Goal: Task Accomplishment & Management: Use online tool/utility

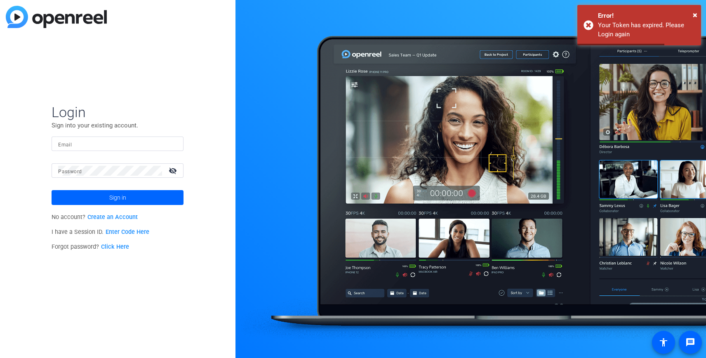
click at [128, 146] on input "Email" at bounding box center [117, 144] width 119 height 10
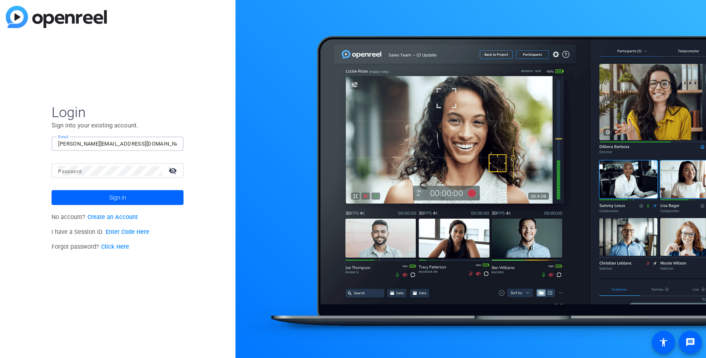
type input "[PERSON_NAME][EMAIL_ADDRESS][DOMAIN_NAME]"
click at [52, 190] on button "Sign in" at bounding box center [118, 197] width 132 height 15
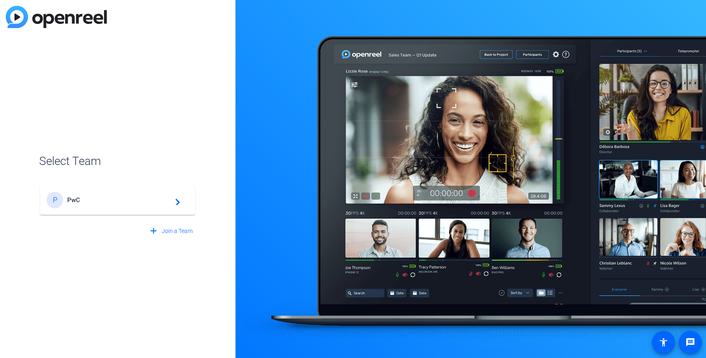
click at [80, 203] on span "PwC" at bounding box center [118, 199] width 103 height 7
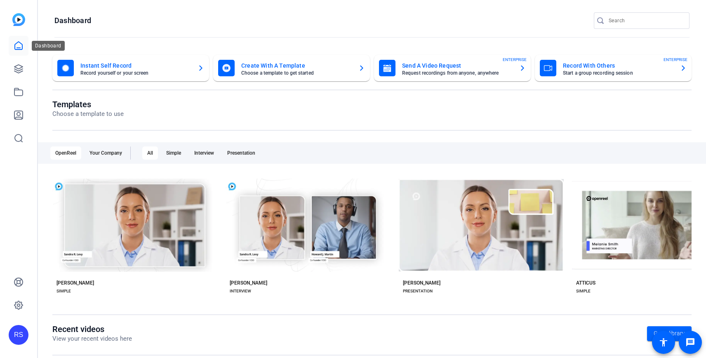
click at [22, 49] on icon at bounding box center [18, 46] width 7 height 8
click at [18, 69] on icon at bounding box center [19, 69] width 10 height 10
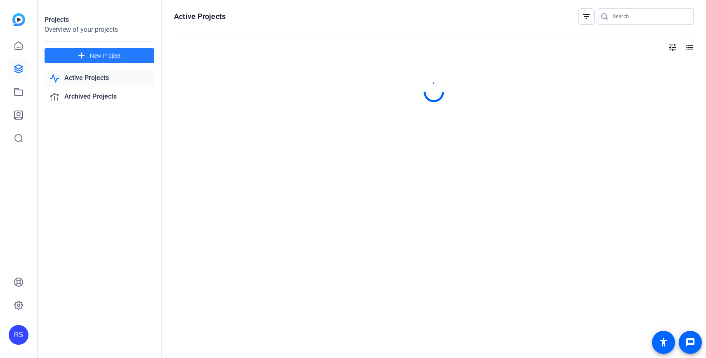
click at [74, 54] on span at bounding box center [100, 56] width 110 height 20
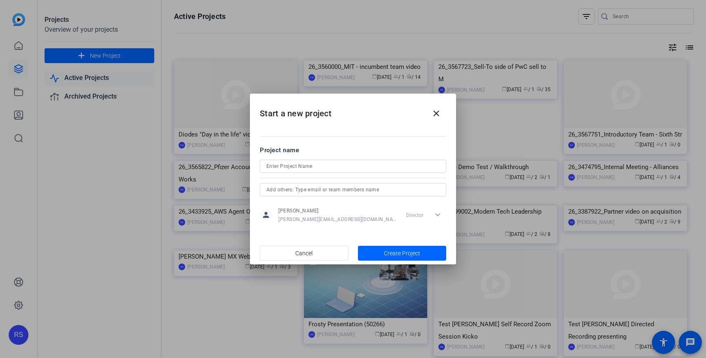
click at [303, 159] on form "Project name person Roger Sano roger.sano@pwc.com Director expand_more" at bounding box center [353, 186] width 186 height 80
click at [301, 164] on input at bounding box center [352, 166] width 173 height 10
paste input "26_3582478_PwC Compliance Agents Marketplace"
type input "26_3582478_PwC Compliance Agents Marketplace"
click at [392, 254] on span "Create Project" at bounding box center [402, 253] width 36 height 9
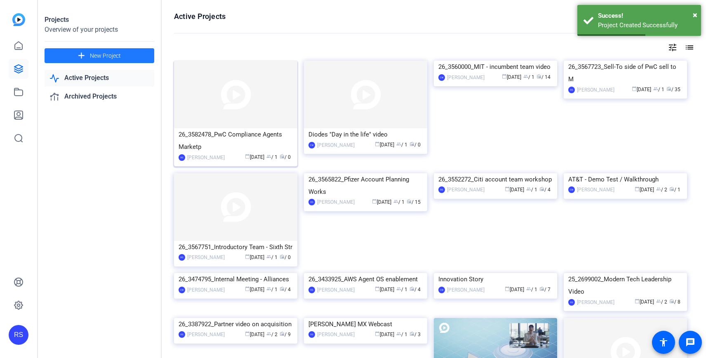
click at [261, 100] on img at bounding box center [235, 95] width 123 height 68
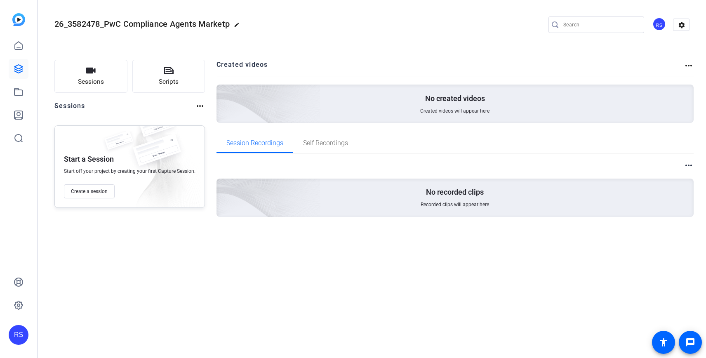
click at [200, 23] on span "26_3582478_PwC Compliance Agents Marketp" at bounding box center [141, 24] width 175 height 10
drag, startPoint x: 126, startPoint y: 23, endPoint x: 105, endPoint y: 21, distance: 21.1
click at [105, 21] on span "26_3582478_PwC Compliance Agents Marketp" at bounding box center [141, 24] width 175 height 10
click at [237, 22] on mat-icon "edit" at bounding box center [239, 27] width 10 height 10
drag, startPoint x: 101, startPoint y: 24, endPoint x: 92, endPoint y: 23, distance: 9.2
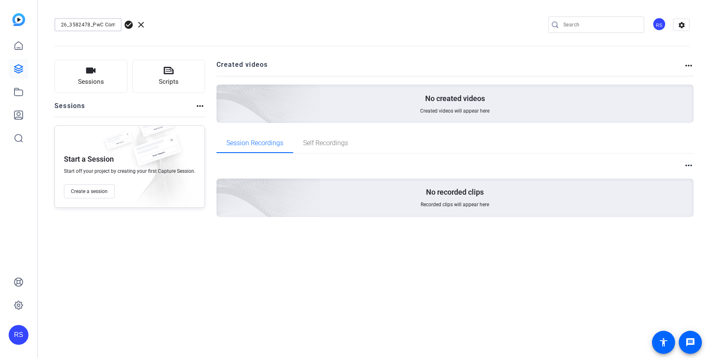
click at [92, 23] on input "26_3582478_PwC Compliance Agents Marketp" at bounding box center [88, 25] width 54 height 10
type input "26_3582478_ Compliance Agents"
click at [152, 34] on openreel-divider-bar at bounding box center [371, 43] width 635 height 25
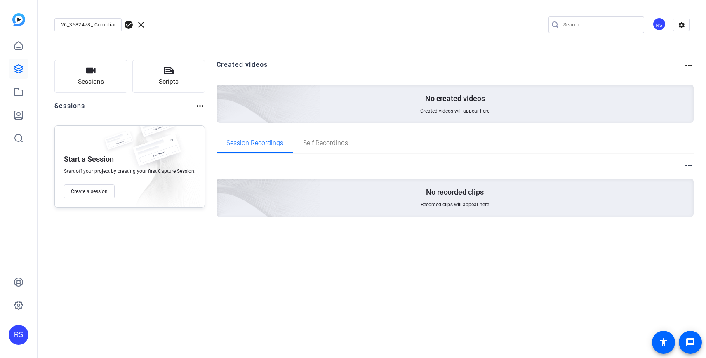
click at [128, 23] on span "check_circle" at bounding box center [129, 25] width 10 height 10
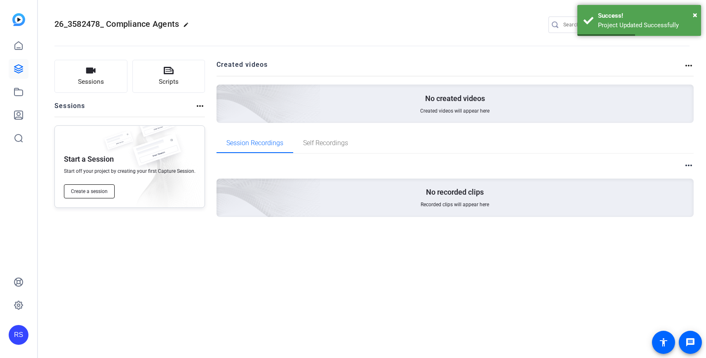
click at [92, 193] on span "Create a session" at bounding box center [89, 191] width 37 height 7
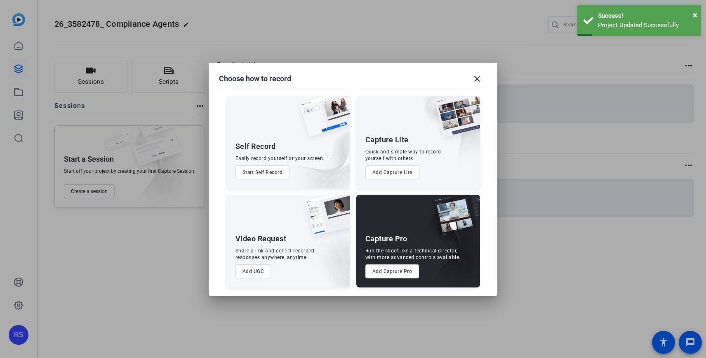
click at [404, 276] on button "Add Capture Pro" at bounding box center [392, 271] width 54 height 14
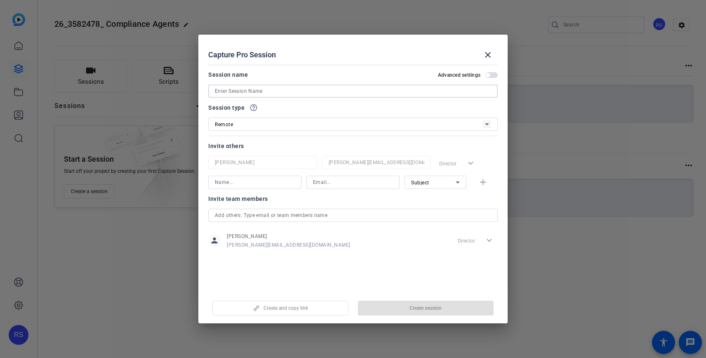
click at [314, 91] on input at bounding box center [353, 91] width 276 height 10
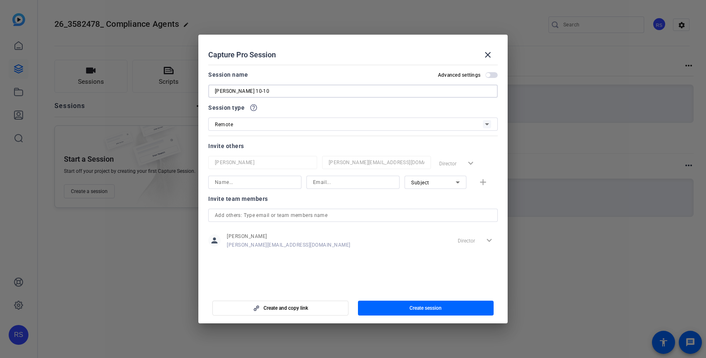
type input "[PERSON_NAME] 10-10"
click at [340, 185] on input at bounding box center [353, 182] width 80 height 10
paste input "[EMAIL_ADDRESS][PERSON_NAME][DOMAIN_NAME]"
type input "[EMAIL_ADDRESS][PERSON_NAME][DOMAIN_NAME]"
click at [268, 184] on input at bounding box center [255, 182] width 80 height 10
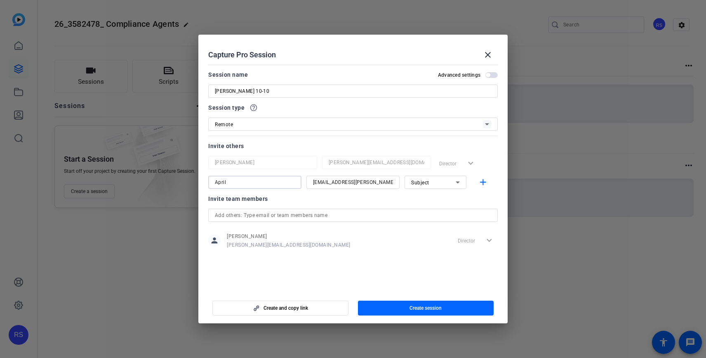
type input "April"
click at [447, 187] on div "Subject" at bounding box center [433, 182] width 45 height 10
click at [436, 211] on mat-option "Watcher" at bounding box center [435, 211] width 62 height 13
click at [481, 183] on mat-icon "add" at bounding box center [483, 182] width 10 height 10
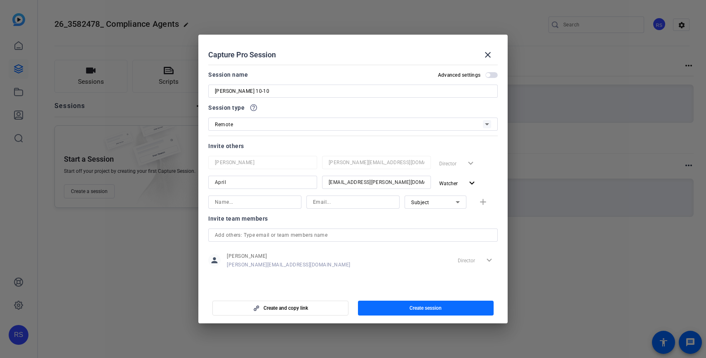
click at [414, 306] on span "Create session" at bounding box center [425, 308] width 32 height 7
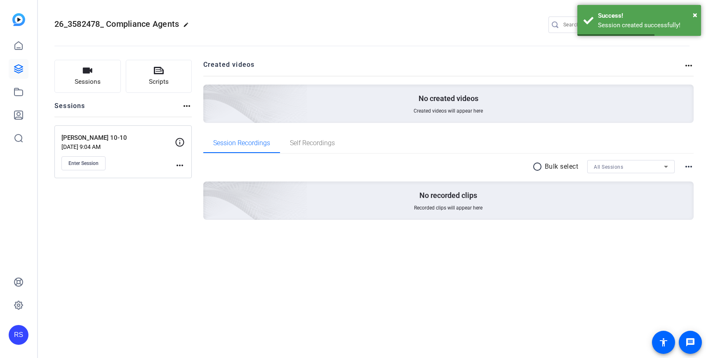
click at [86, 155] on div "Paul Griggs 10-10 Oct 10, 2025 @ 9:04 AM Enter Session" at bounding box center [117, 151] width 113 height 37
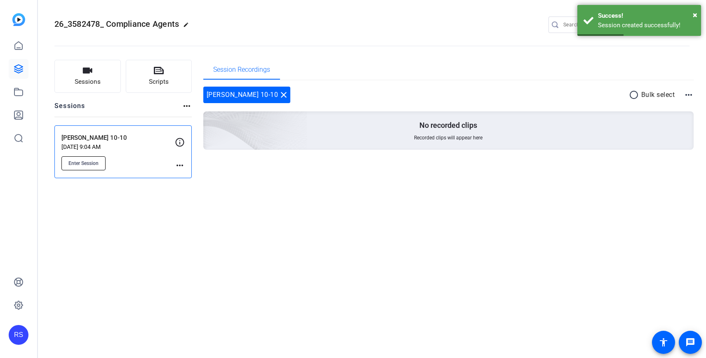
click at [99, 160] on button "Enter Session" at bounding box center [83, 163] width 44 height 14
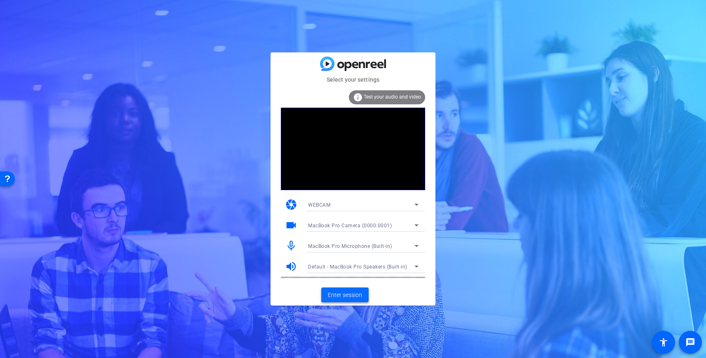
click at [350, 293] on span "Enter session" at bounding box center [345, 295] width 34 height 9
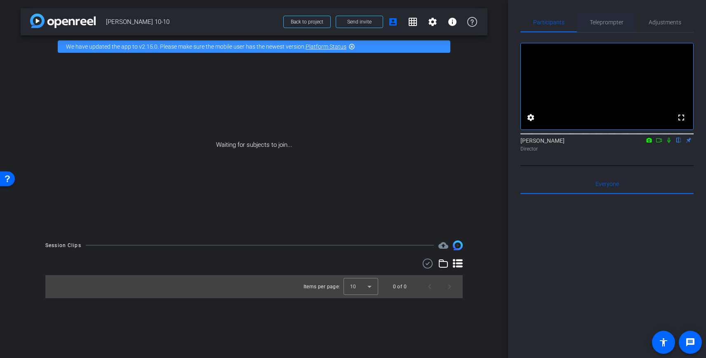
click at [603, 26] on span "Teleprompter" at bounding box center [606, 22] width 34 height 20
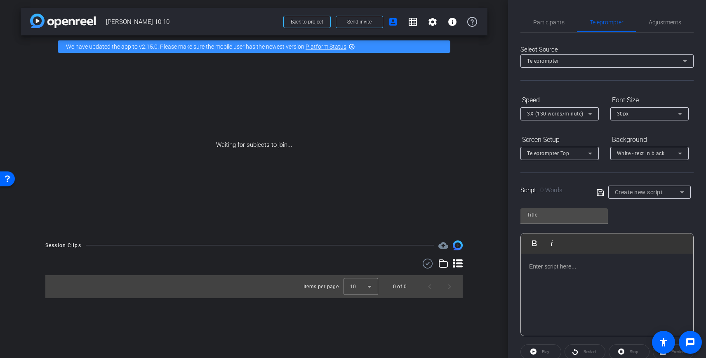
click at [541, 268] on p at bounding box center [607, 266] width 156 height 9
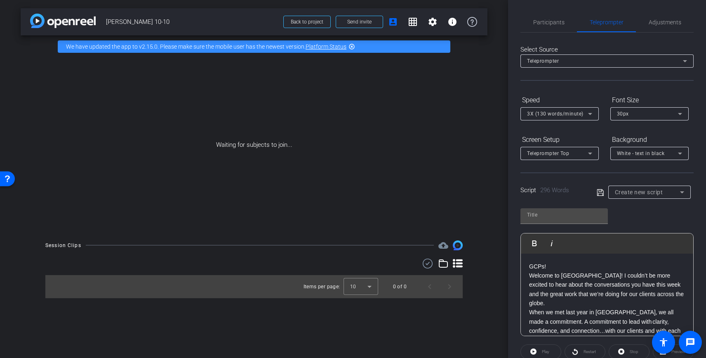
click at [555, 267] on p "GCPs!" at bounding box center [607, 266] width 156 height 9
click at [543, 216] on input "text" at bounding box center [564, 215] width 74 height 10
type input "GCP"
click at [599, 194] on icon at bounding box center [599, 193] width 7 height 10
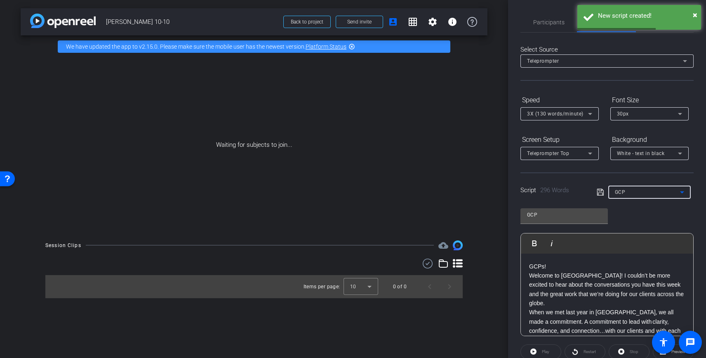
click at [629, 192] on div "GCP" at bounding box center [647, 192] width 65 height 10
click at [628, 207] on span "Create new script" at bounding box center [636, 209] width 43 height 10
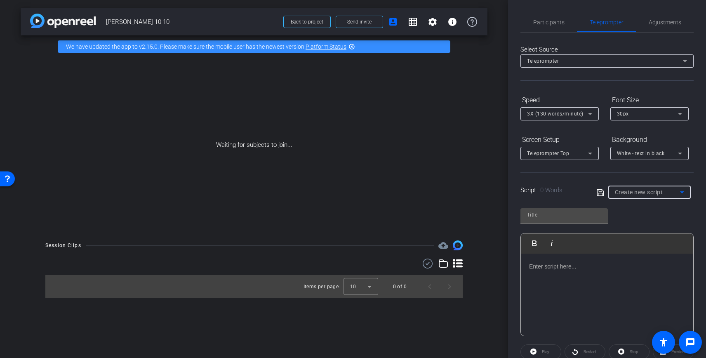
click at [557, 275] on div at bounding box center [607, 294] width 172 height 82
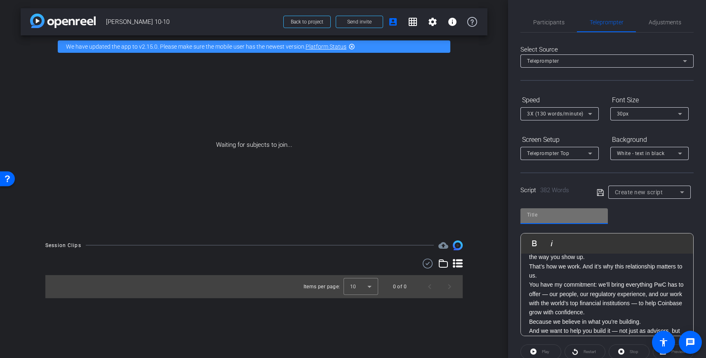
click at [547, 214] on input "text" at bounding box center [564, 215] width 74 height 10
type input "Coinbase"
click at [599, 190] on icon at bounding box center [599, 193] width 7 height 10
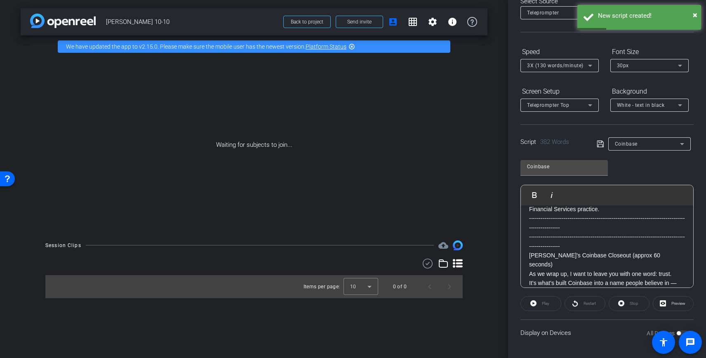
scroll to position [264, 0]
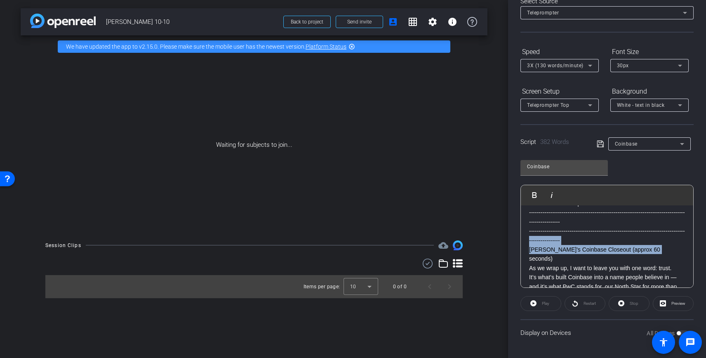
drag, startPoint x: 658, startPoint y: 247, endPoint x: 506, endPoint y: 243, distance: 151.8
click at [506, 243] on div "arrow_back [PERSON_NAME] 10-10 Back to project Send invite account_box grid_on …" at bounding box center [353, 179] width 706 height 358
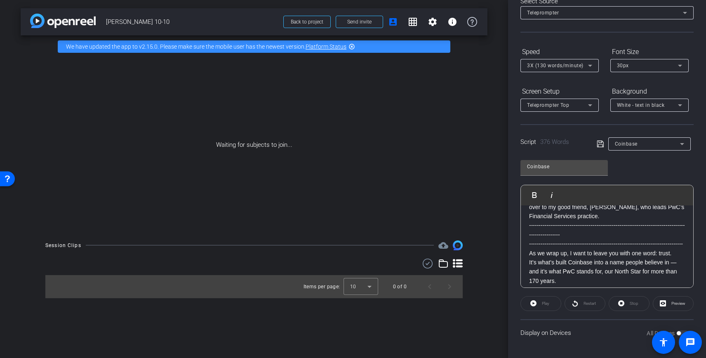
scroll to position [249, 0]
drag, startPoint x: 568, startPoint y: 220, endPoint x: 520, endPoint y: 231, distance: 49.1
click at [520, 231] on div "Participants Teleprompter Adjustments settings [PERSON_NAME] flip Director Ever…" at bounding box center [607, 179] width 198 height 358
click at [687, 237] on div "Hi, I’m [PERSON_NAME], Senior Partner at PwC. It’s great to be with this Coinba…" at bounding box center [607, 176] width 172 height 441
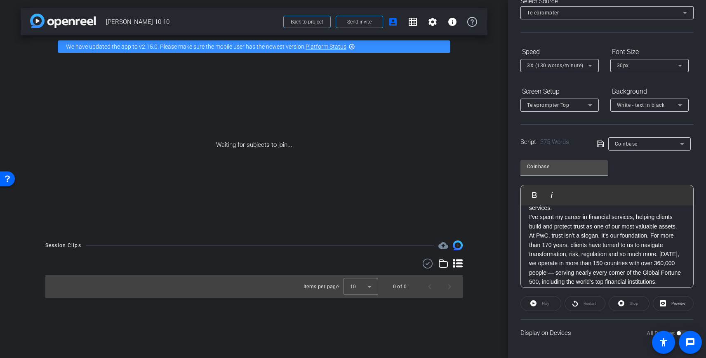
scroll to position [0, 0]
click at [590, 253] on p "It’s great to be with this Coinbase team — a company that’s reshaping how trust…" at bounding box center [607, 241] width 156 height 37
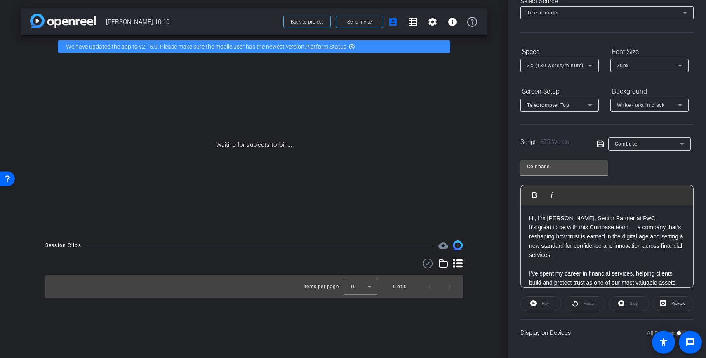
click at [645, 218] on p "Hi, I’m [PERSON_NAME], Senior Partner at PwC." at bounding box center [607, 218] width 156 height 9
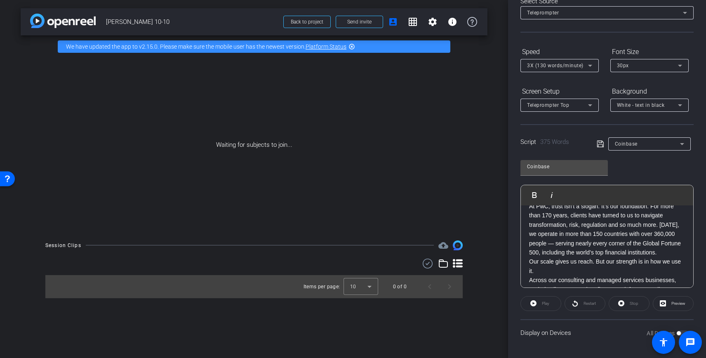
scroll to position [98, 0]
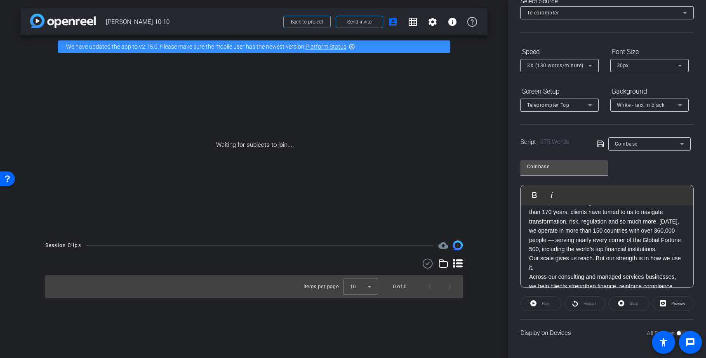
click at [560, 268] on p "Our scale gives us reach. But our strength is in how we use it." at bounding box center [607, 262] width 156 height 19
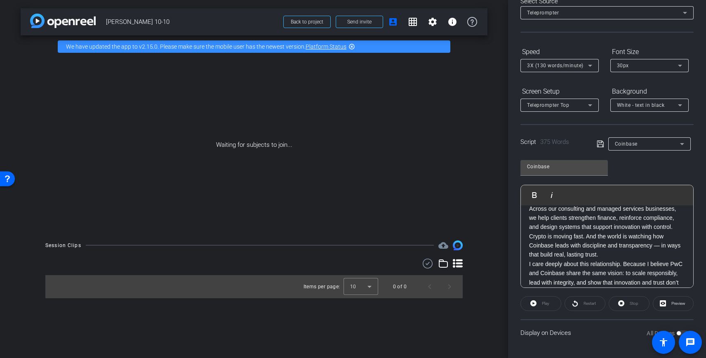
click at [619, 256] on p "Crypto is moving fast. And the world is watching how Coinbase leads with discip…" at bounding box center [607, 246] width 156 height 28
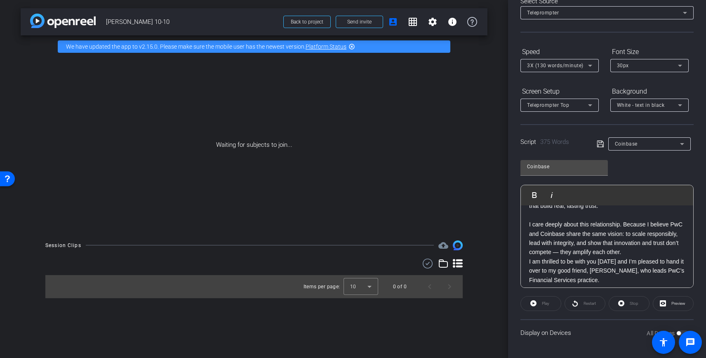
scroll to position [237, 0]
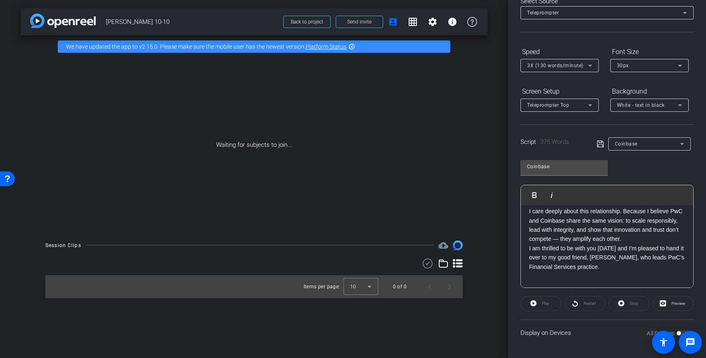
click at [629, 240] on p "I care deeply about this relationship. Because I believe PwC and Coinbase share…" at bounding box center [607, 225] width 156 height 37
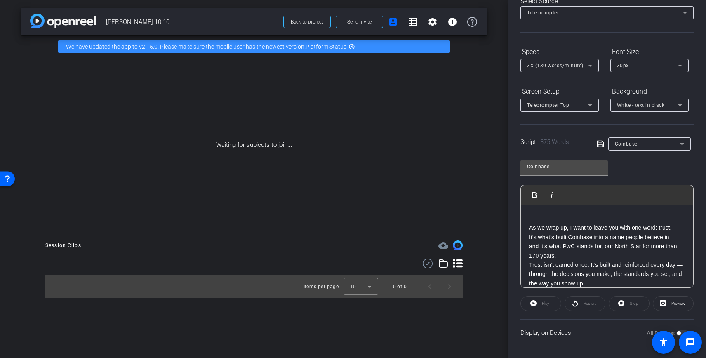
scroll to position [348, 0]
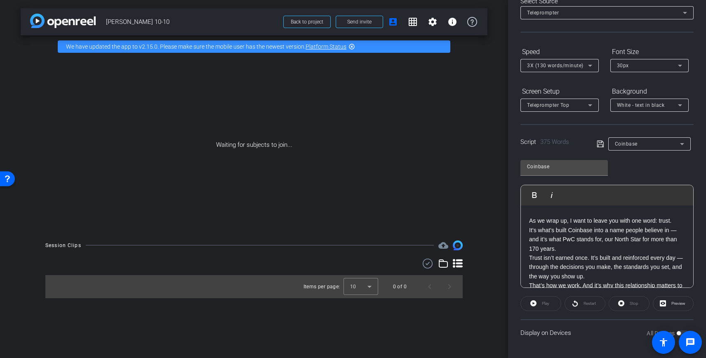
click at [610, 247] on p "It’s what’s built Coinbase into a name people believe in — and it’s what PwC st…" at bounding box center [607, 239] width 156 height 28
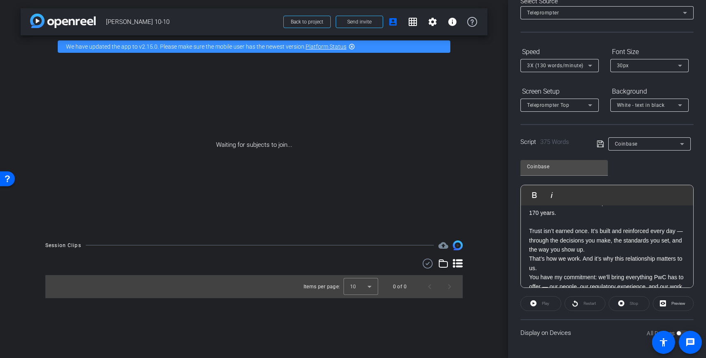
scroll to position [392, 0]
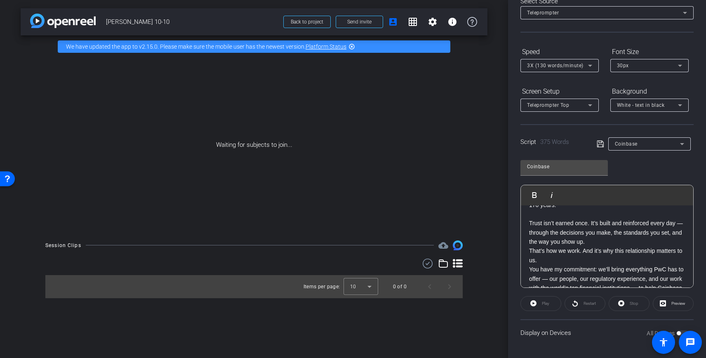
click at [603, 242] on p "Trust isn’t earned once. It’s built and reinforced every day — through the deci…" at bounding box center [607, 232] width 156 height 28
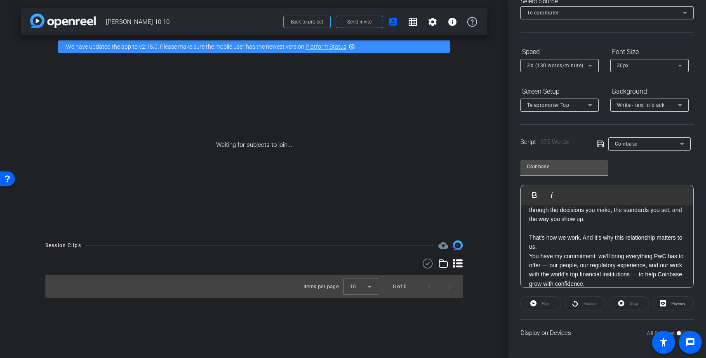
scroll to position [420, 0]
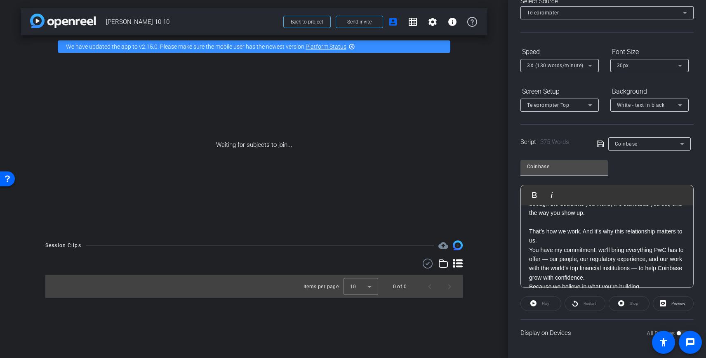
click at [589, 239] on p "That’s how we work. And it’s why this relationship matters to us." at bounding box center [607, 236] width 156 height 19
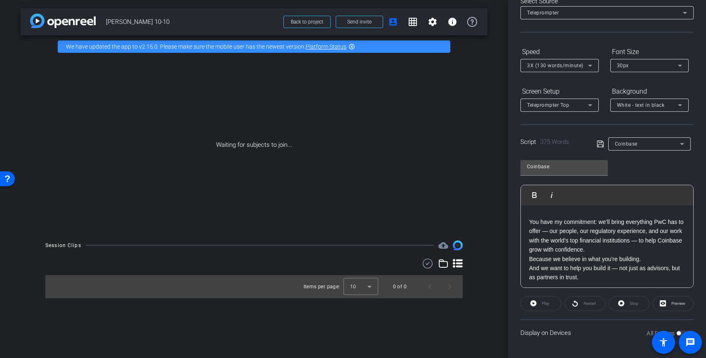
scroll to position [460, 0]
click at [591, 247] on p "You have my commitment: we’ll bring everything PwC has to offer — our people, o…" at bounding box center [607, 233] width 156 height 37
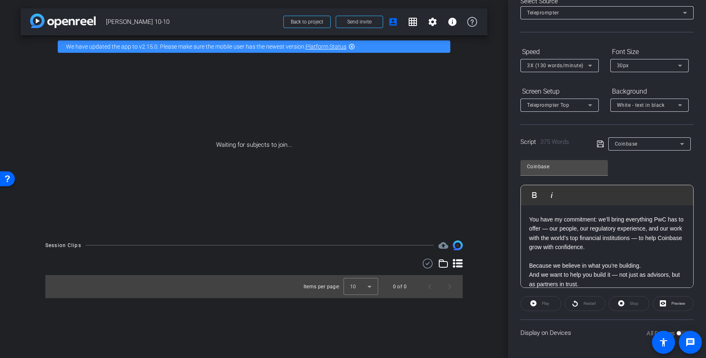
click at [655, 268] on p "Because we believe in what you’re building." at bounding box center [607, 265] width 156 height 9
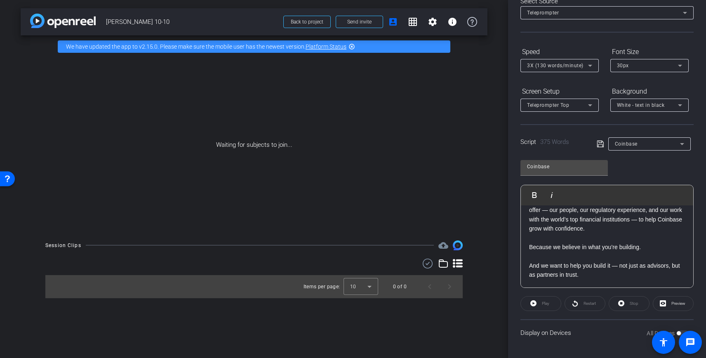
scroll to position [472, 0]
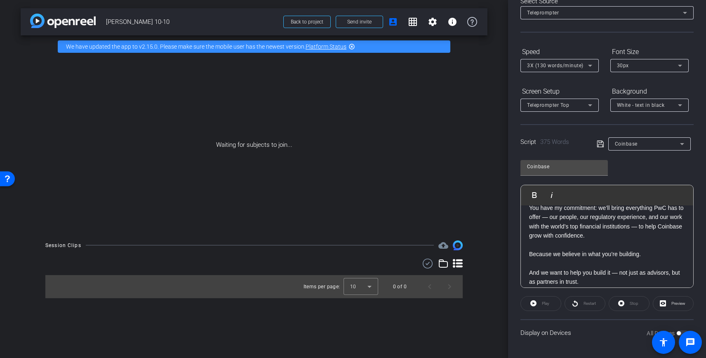
click at [601, 145] on icon at bounding box center [599, 144] width 7 height 10
click at [350, 27] on span at bounding box center [359, 22] width 47 height 20
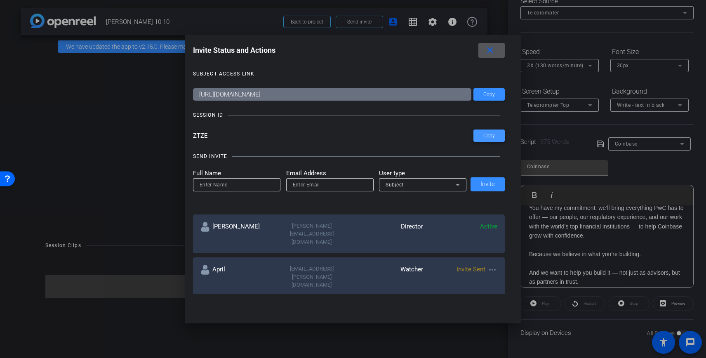
click at [493, 134] on span "Copy" at bounding box center [489, 136] width 12 height 6
